Goal: Communication & Community: Answer question/provide support

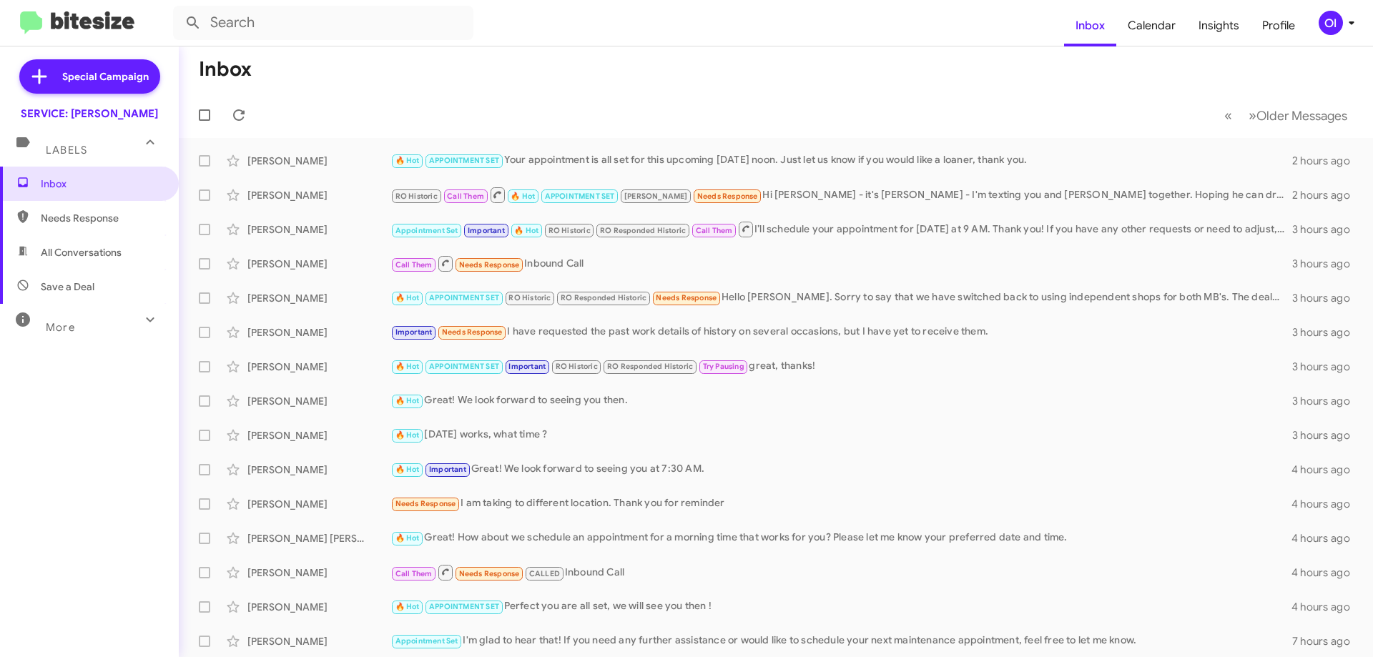
click at [73, 268] on span "All Conversations" at bounding box center [89, 252] width 179 height 34
type input "in:all-conversations"
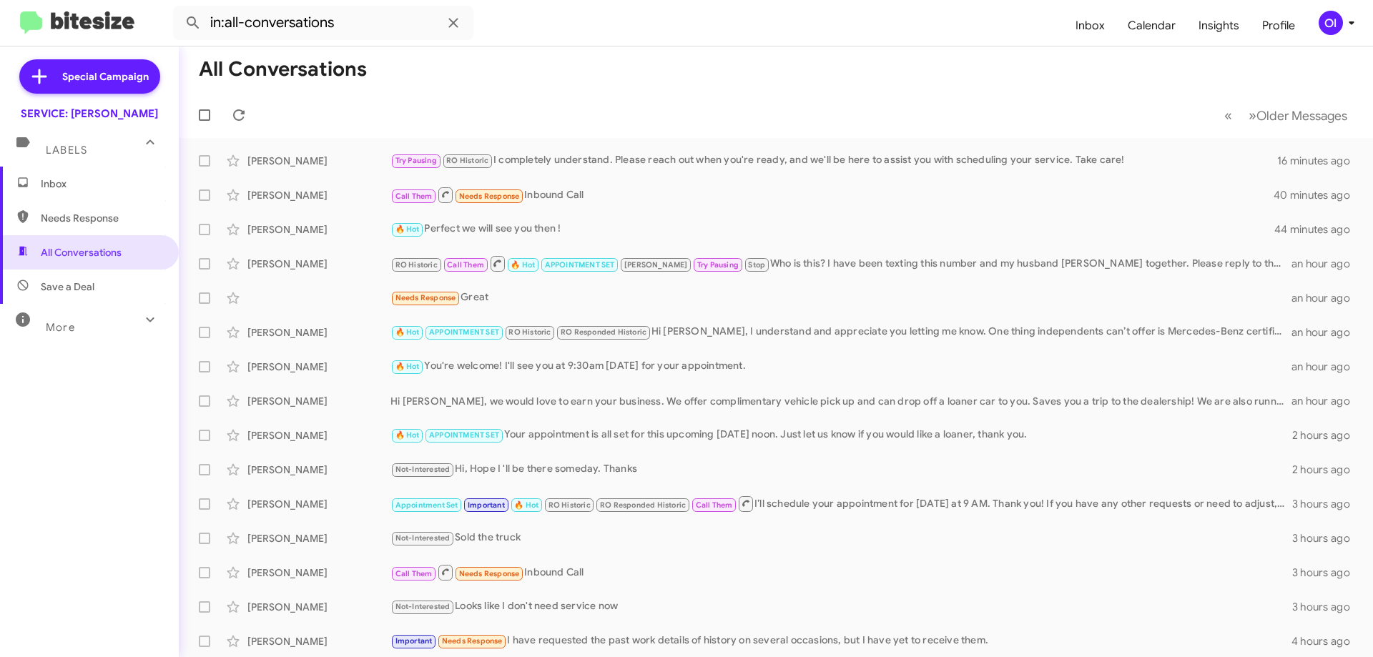
click at [93, 182] on span "Inbox" at bounding box center [102, 184] width 122 height 14
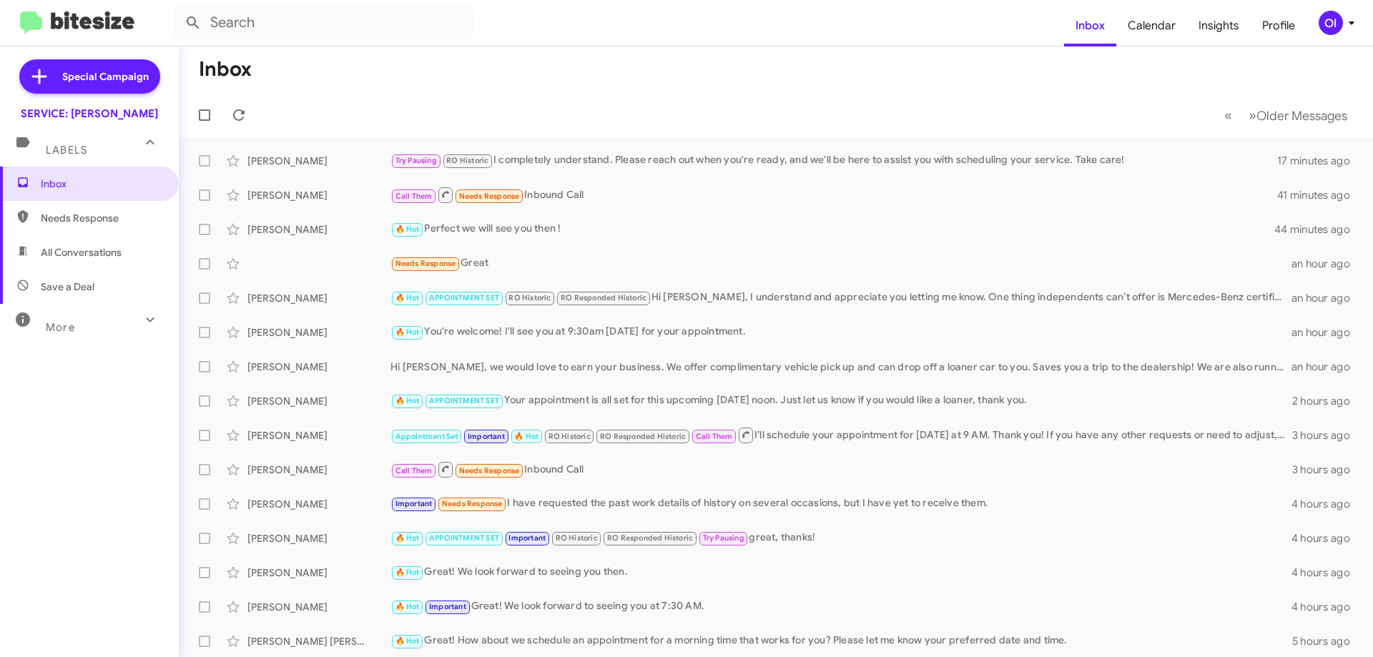
click at [602, 83] on mat-toolbar-row "Inbox" at bounding box center [776, 69] width 1195 height 46
click at [623, 227] on div "🔥 Hot Perfect we will see you then !" at bounding box center [848, 229] width 914 height 16
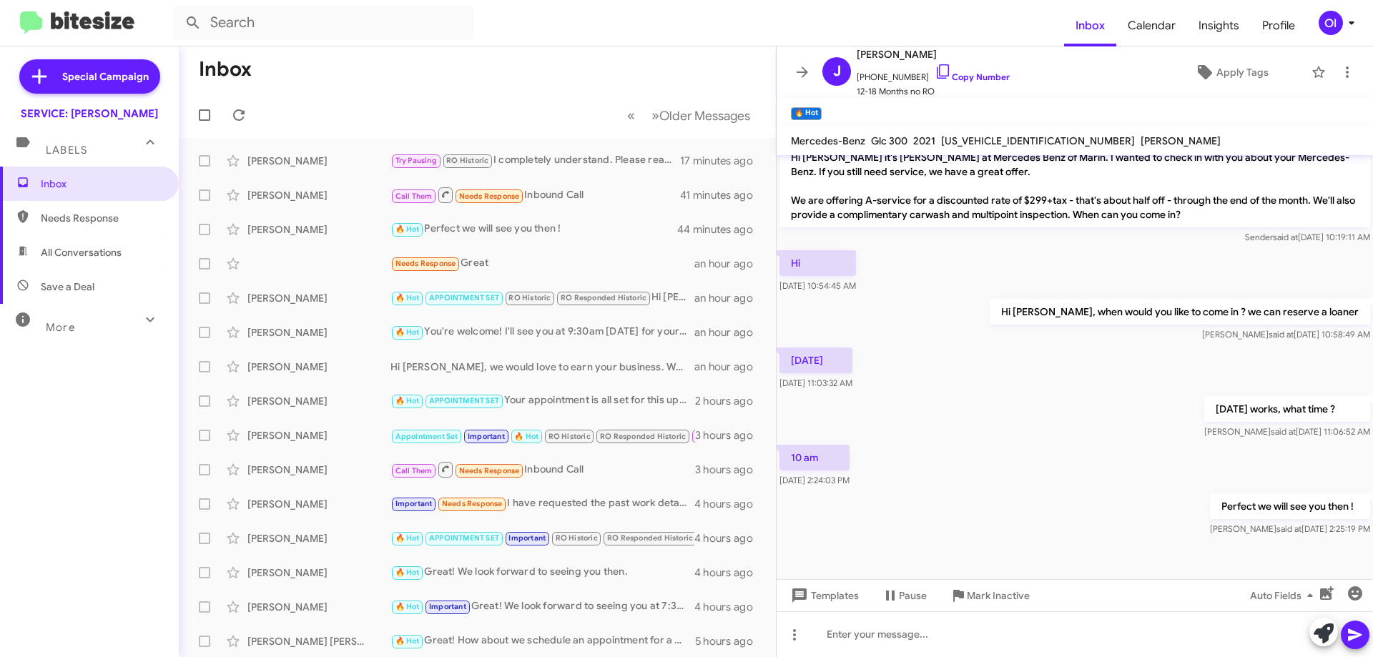
scroll to position [665, 0]
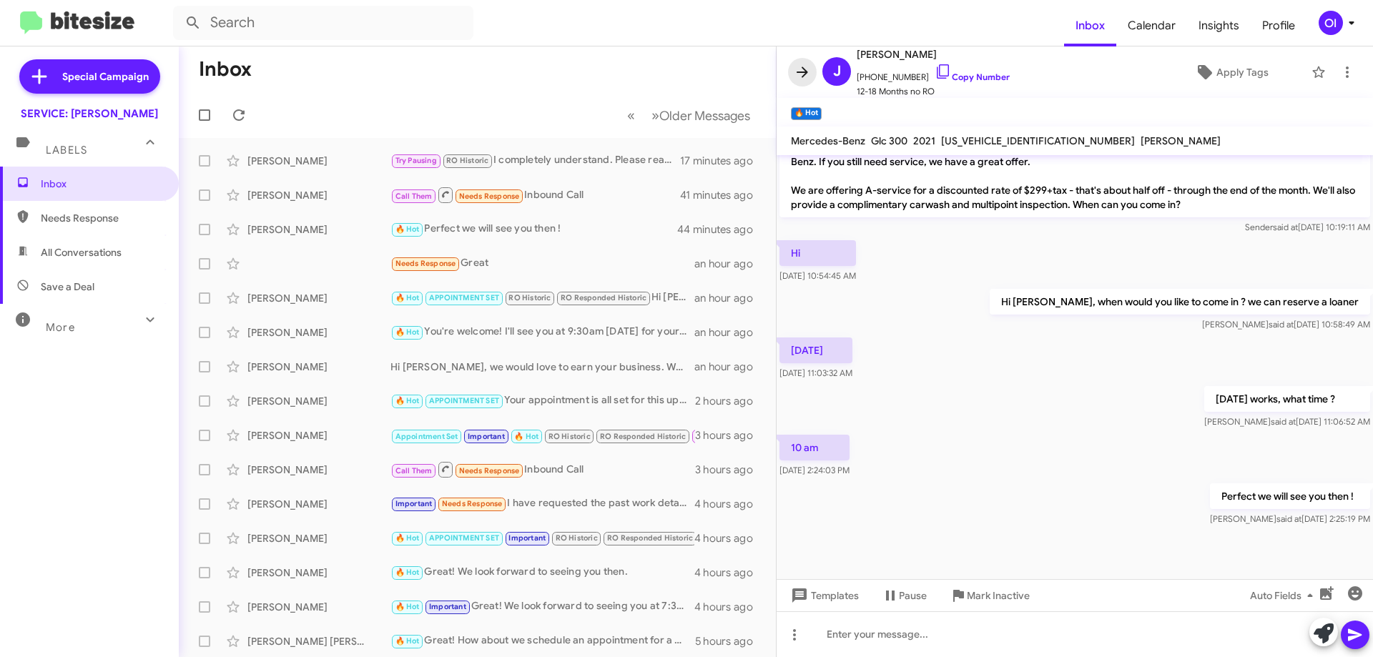
click at [803, 75] on icon at bounding box center [802, 72] width 17 height 17
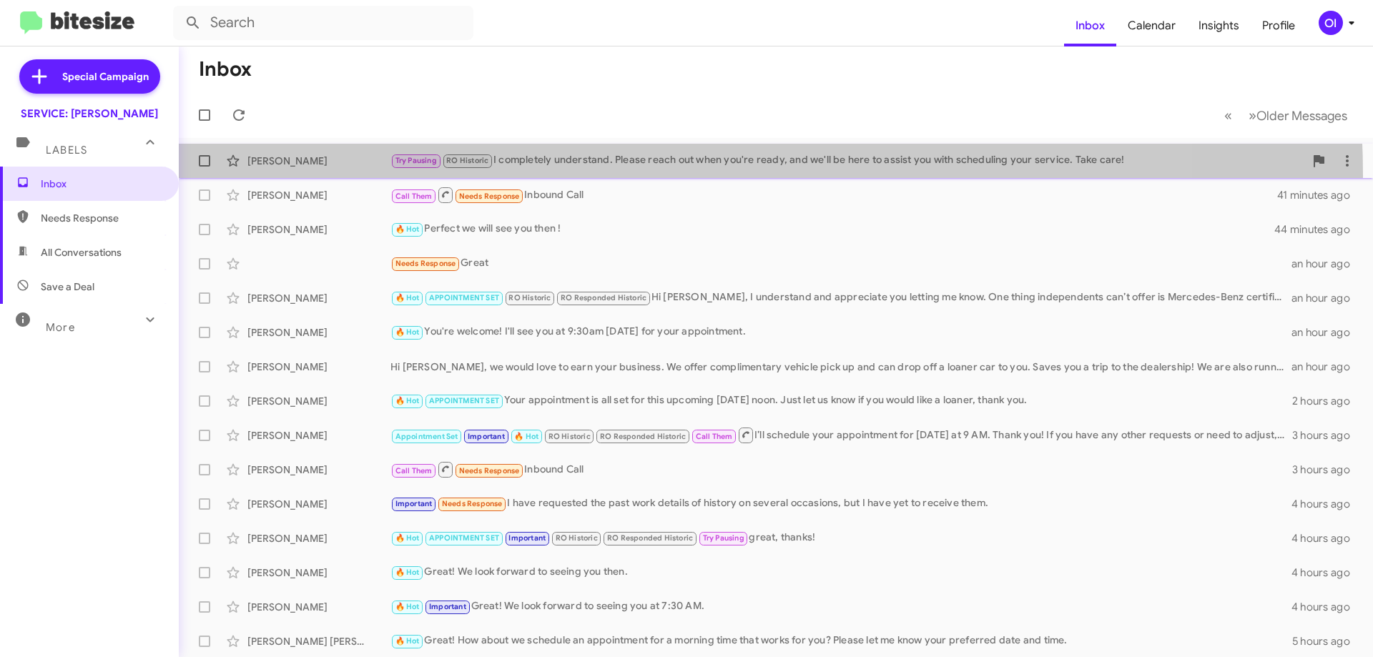
click at [551, 176] on span "[PERSON_NAME] Try Pausing RO Historic I completely understand. Please reach out…" at bounding box center [776, 161] width 1195 height 34
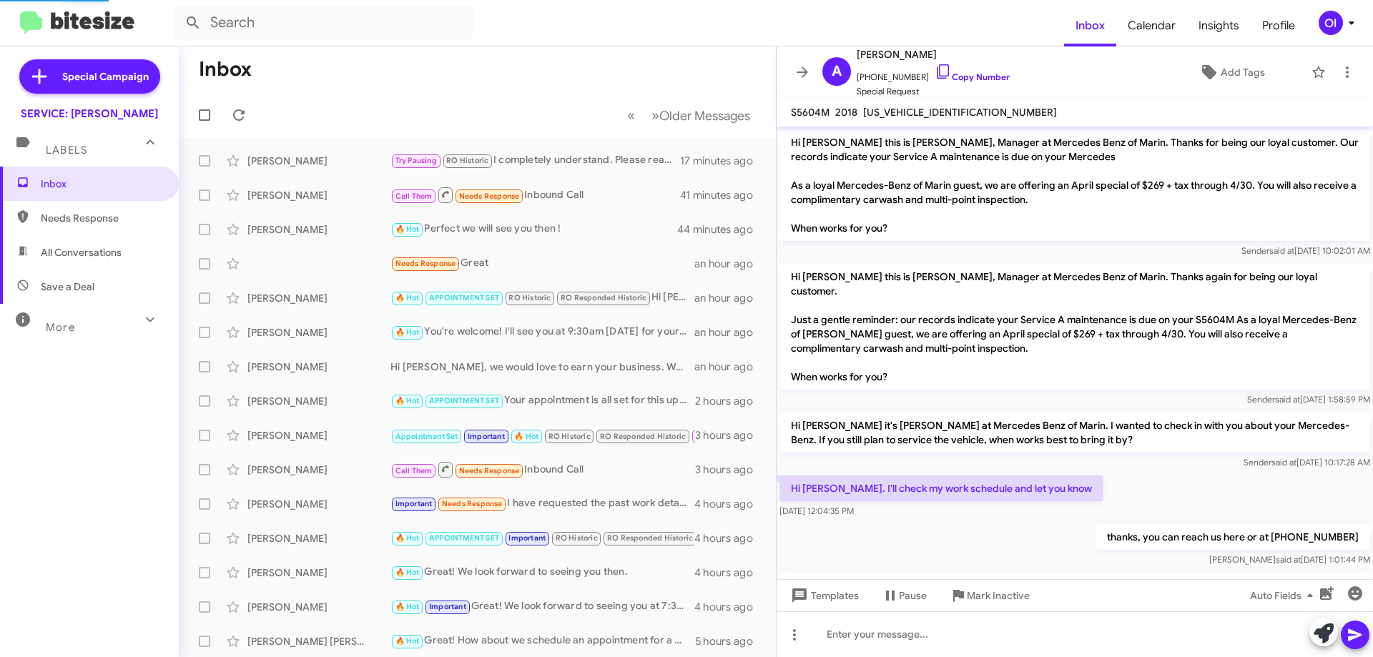
scroll to position [1204, 0]
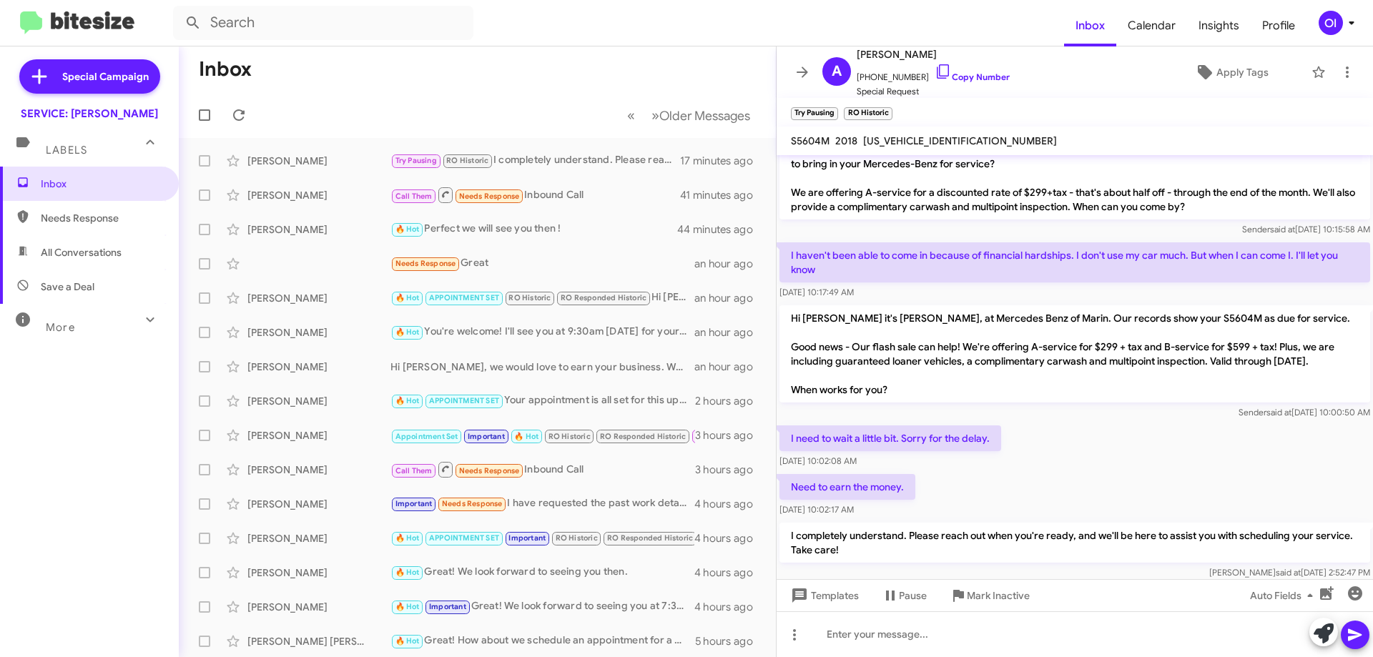
drag, startPoint x: 929, startPoint y: 403, endPoint x: 973, endPoint y: 499, distance: 106.3
click at [973, 500] on div "Need to earn the money. [DATE] 10:02:17 AM" at bounding box center [1075, 495] width 597 height 49
drag, startPoint x: 981, startPoint y: 497, endPoint x: 959, endPoint y: 413, distance: 86.6
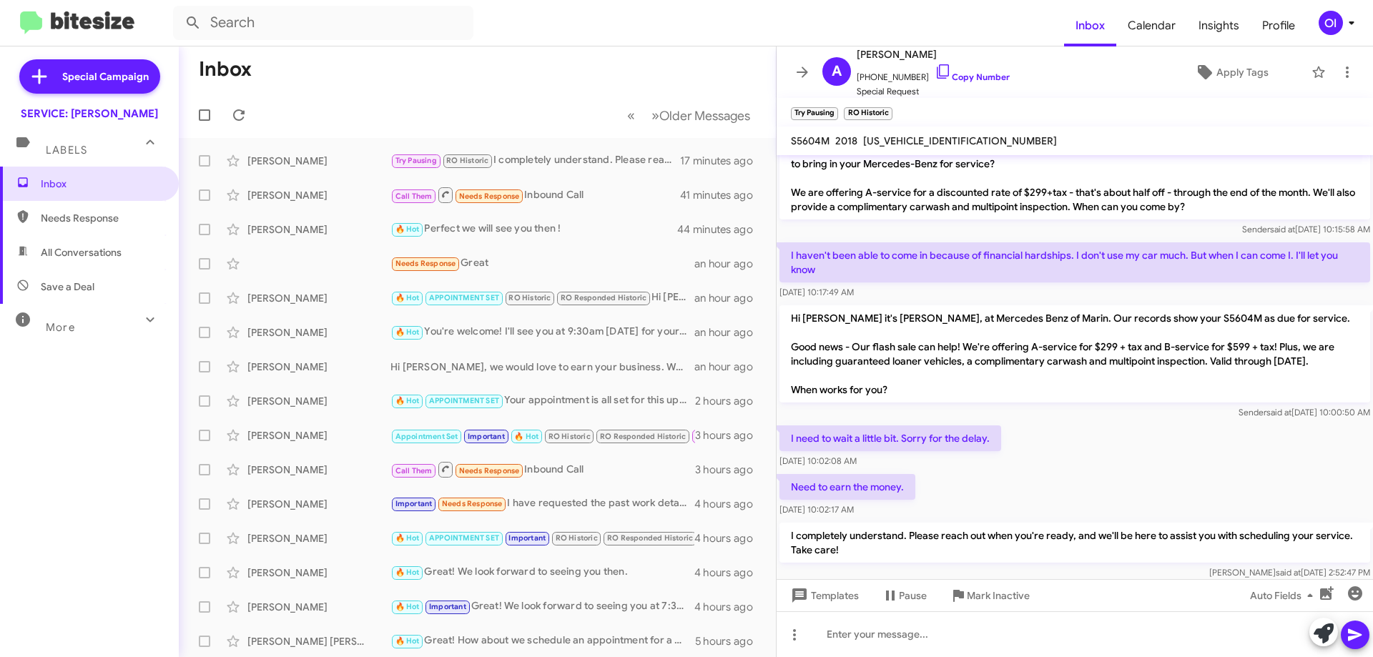
click at [959, 423] on div "I need to wait a little bit. Sorry for the delay. [DATE] 10:02:08 AM" at bounding box center [1075, 447] width 597 height 49
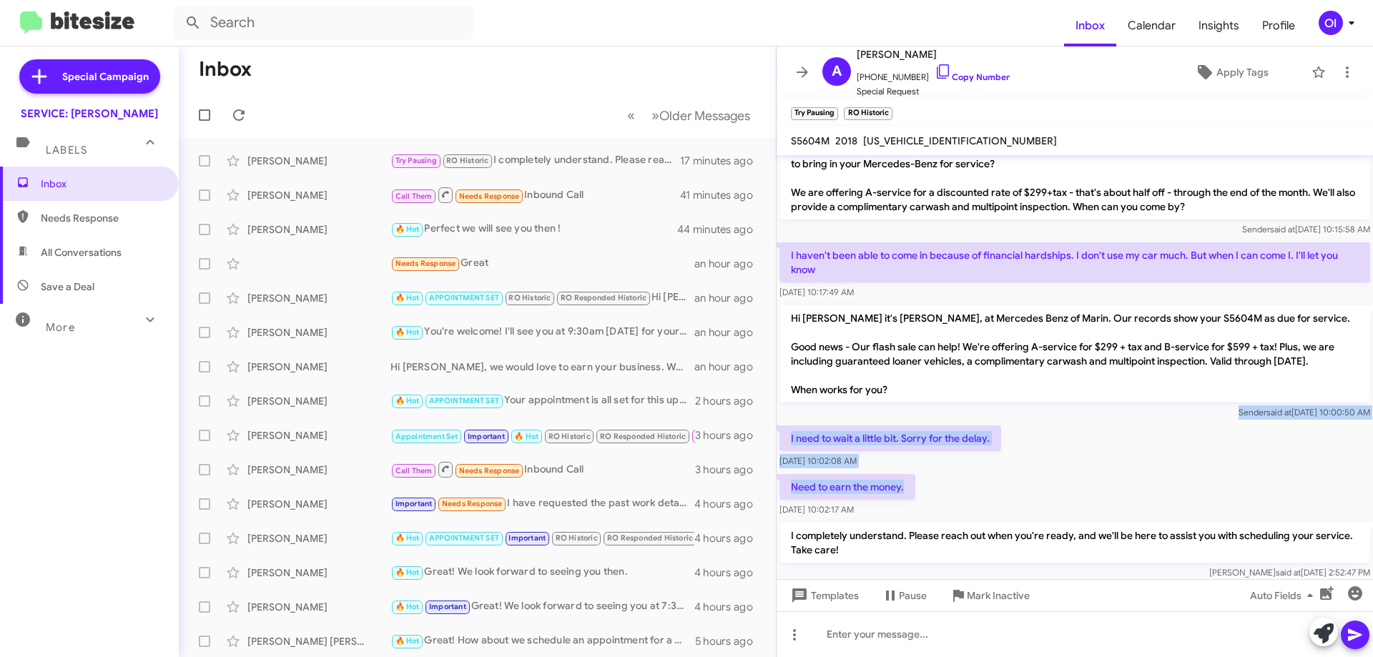
drag, startPoint x: 942, startPoint y: 390, endPoint x: 974, endPoint y: 478, distance: 93.7
click at [978, 484] on div "Need to earn the money. [DATE] 10:02:17 AM" at bounding box center [1075, 495] width 597 height 49
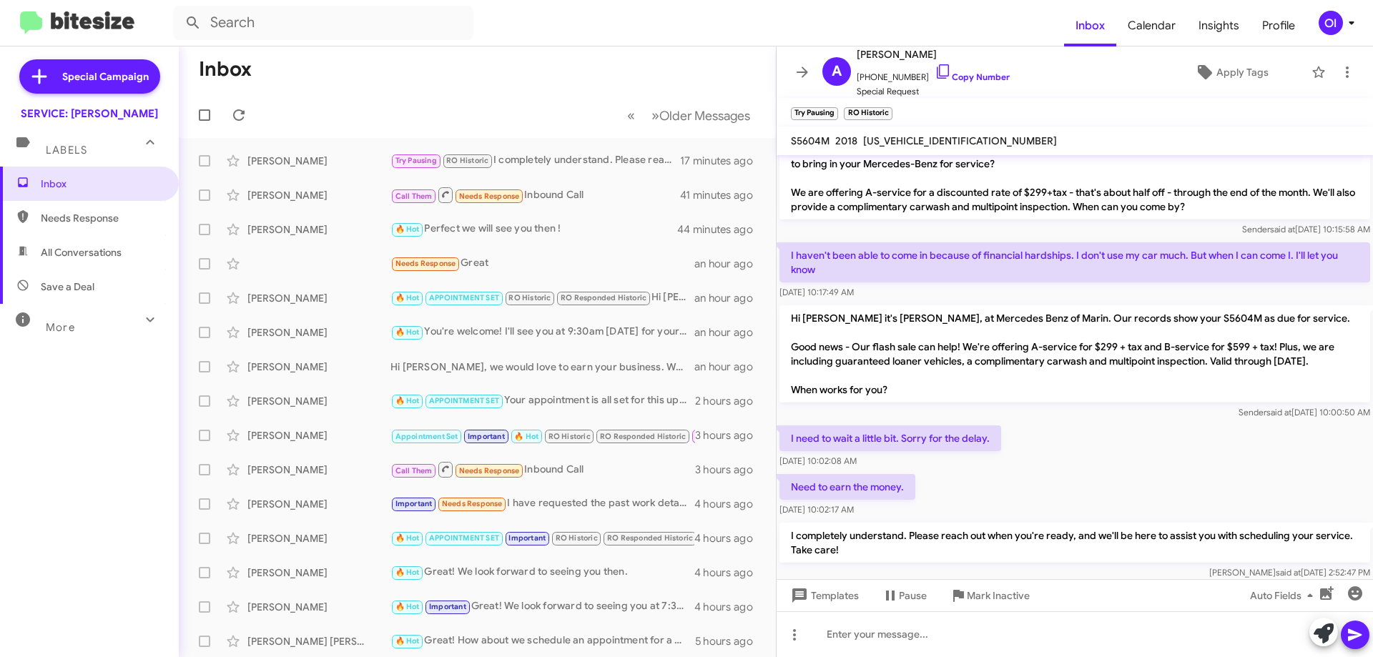
drag, startPoint x: 984, startPoint y: 494, endPoint x: 951, endPoint y: 386, distance: 113.8
click at [951, 386] on p "Hi [PERSON_NAME] it's [PERSON_NAME], at Mercedes Benz of Marin. Our records sho…" at bounding box center [1075, 353] width 591 height 97
drag, startPoint x: 948, startPoint y: 385, endPoint x: 989, endPoint y: 499, distance: 121.7
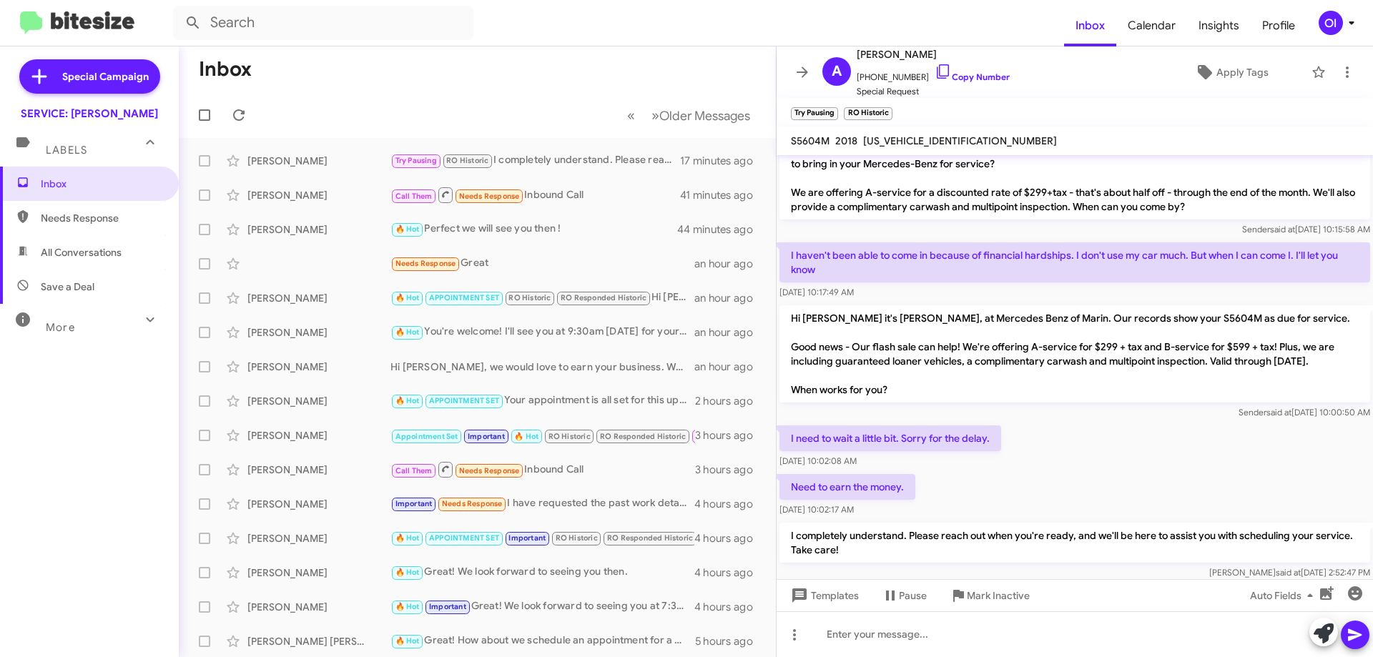
click at [989, 499] on div "Need to earn the money. [DATE] 10:02:17 AM" at bounding box center [1075, 495] width 597 height 49
drag, startPoint x: 986, startPoint y: 460, endPoint x: 953, endPoint y: 379, distance: 87.3
click at [953, 379] on p "Hi [PERSON_NAME] it's [PERSON_NAME], at Mercedes Benz of Marin. Our records sho…" at bounding box center [1075, 353] width 591 height 97
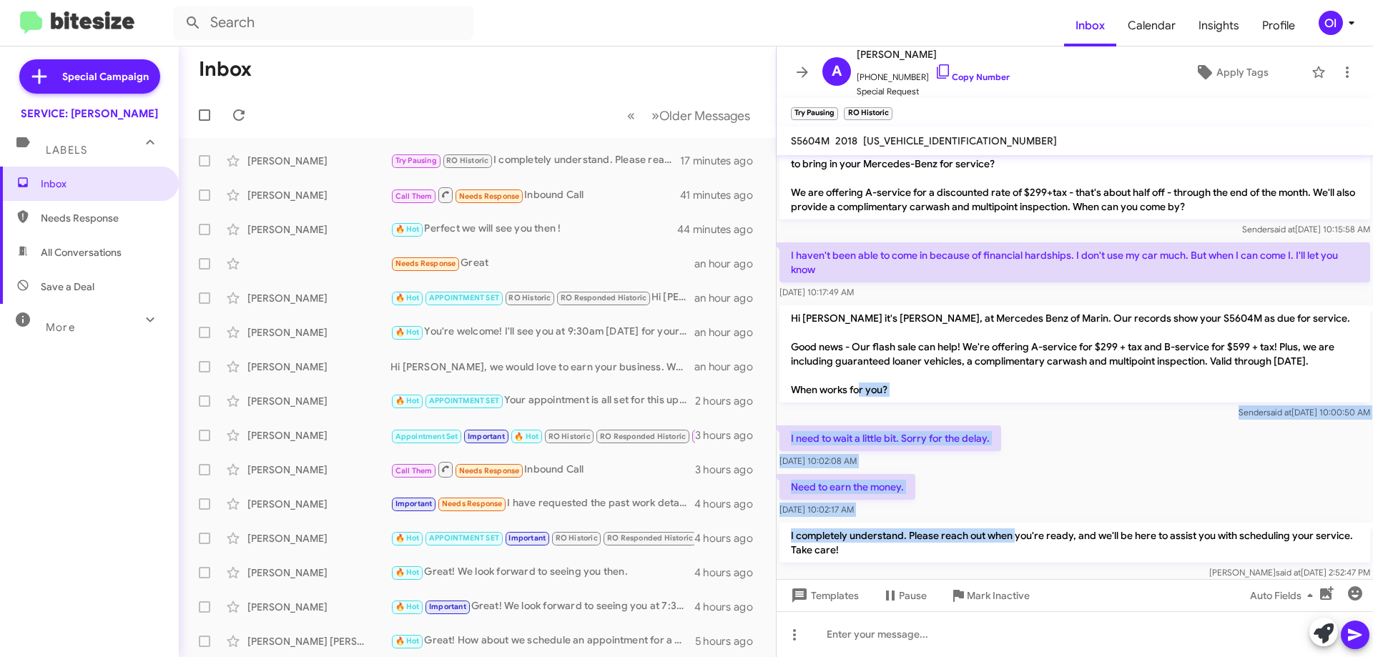
drag, startPoint x: 946, startPoint y: 386, endPoint x: 1018, endPoint y: 519, distance: 151.7
click at [1009, 487] on div "Need to earn the money. [DATE] 10:02:17 AM" at bounding box center [1075, 495] width 597 height 49
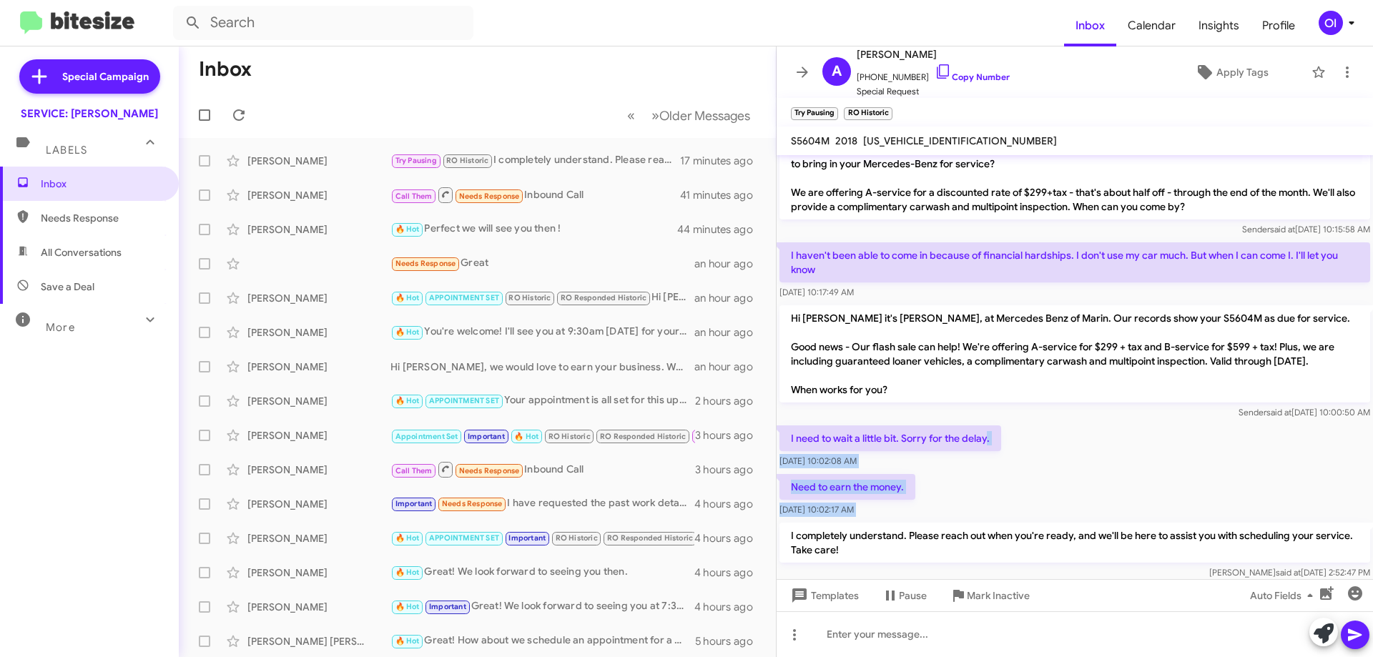
drag, startPoint x: 1009, startPoint y: 487, endPoint x: 966, endPoint y: 363, distance: 131.0
click at [966, 363] on p "Hi [PERSON_NAME] it's [PERSON_NAME], at Mercedes Benz of Marin. Our records sho…" at bounding box center [1075, 353] width 591 height 97
click at [816, 72] on span at bounding box center [802, 72] width 29 height 17
